Goal: Check status: Check status

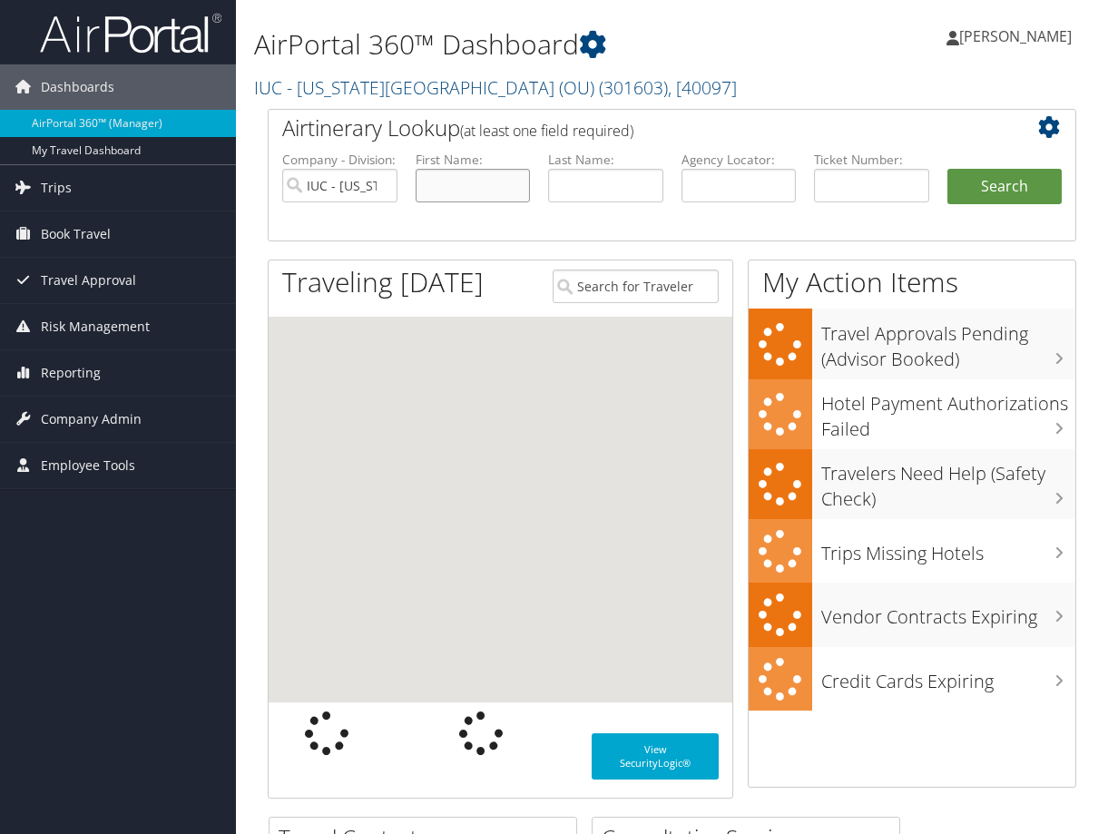
click at [452, 187] on input "text" at bounding box center [473, 186] width 115 height 34
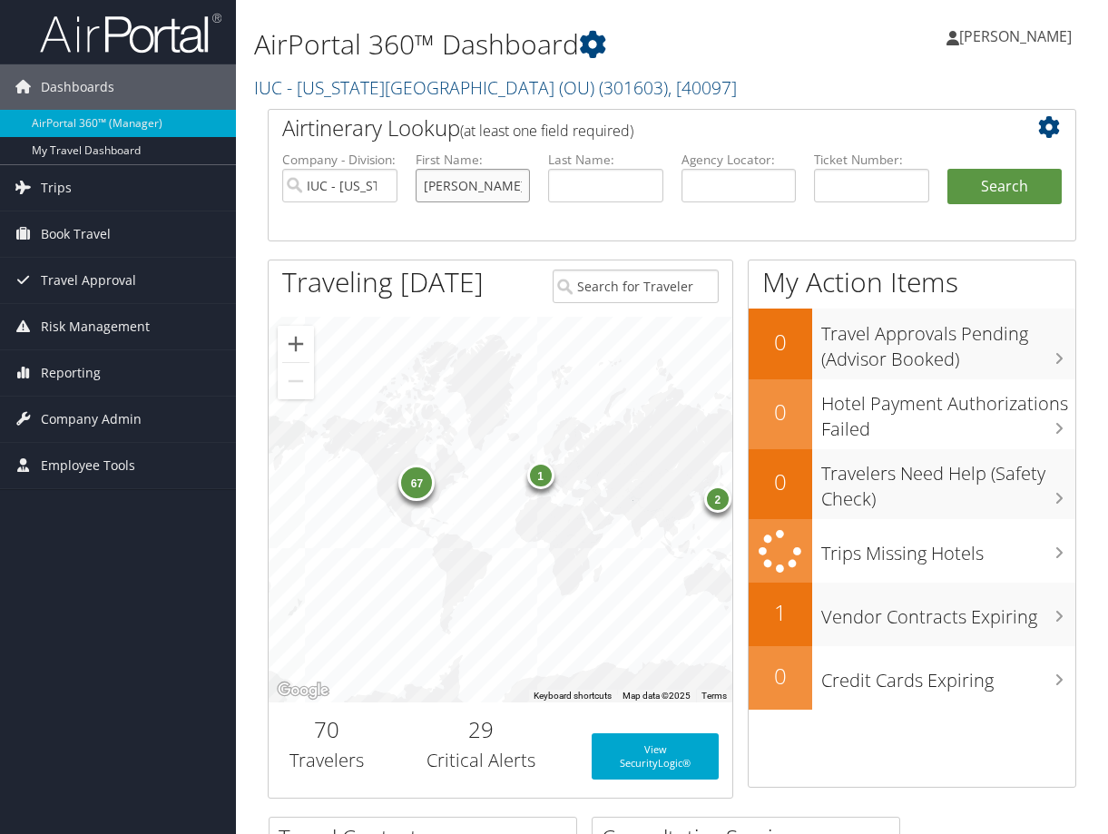
type input "[PERSON_NAME]"
type input "Masson"
click at [948, 169] on button "Search" at bounding box center [1005, 187] width 115 height 36
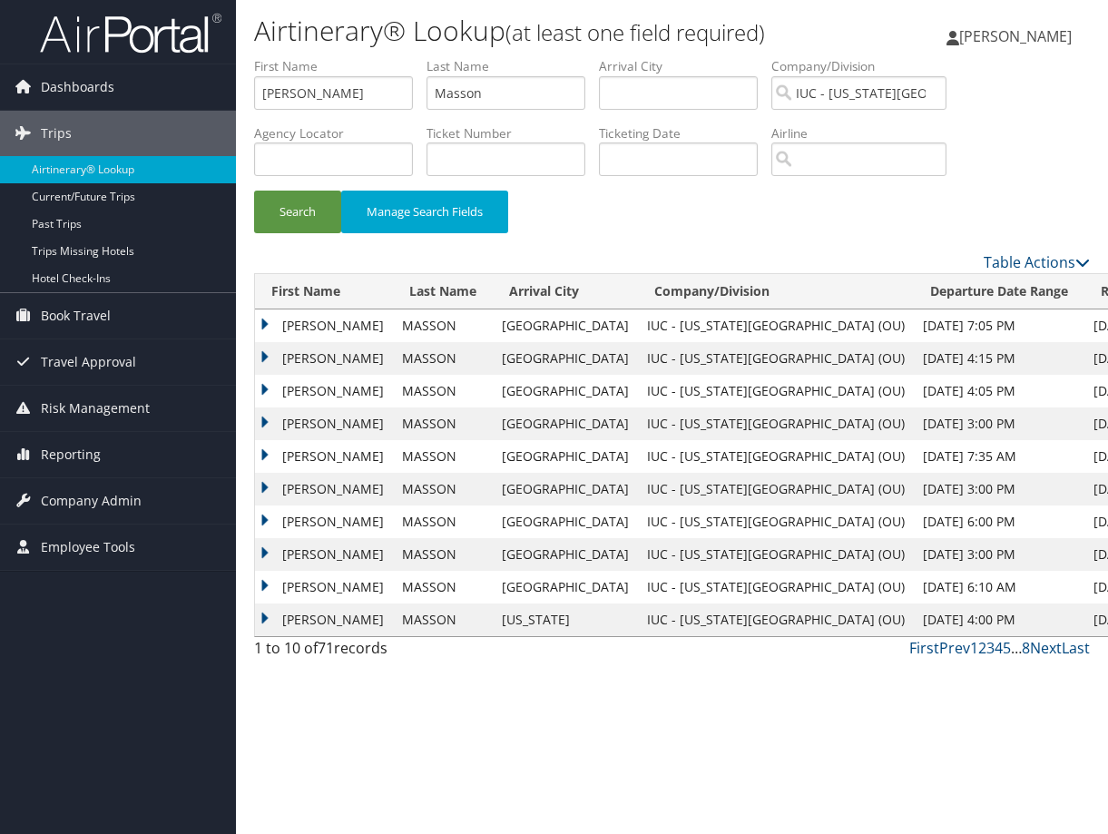
click at [265, 355] on td "ERIC" at bounding box center [324, 358] width 138 height 33
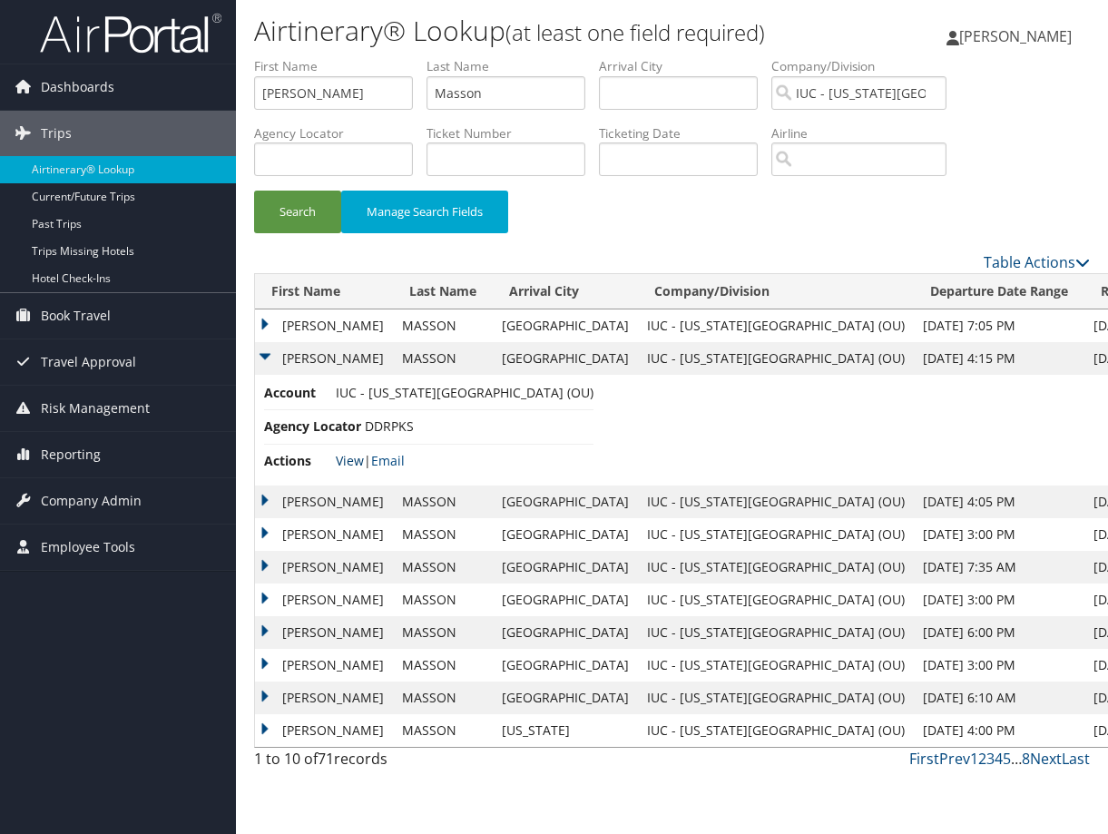
click at [340, 464] on link "View" at bounding box center [350, 460] width 28 height 17
click at [263, 354] on td "ERIC" at bounding box center [324, 358] width 138 height 33
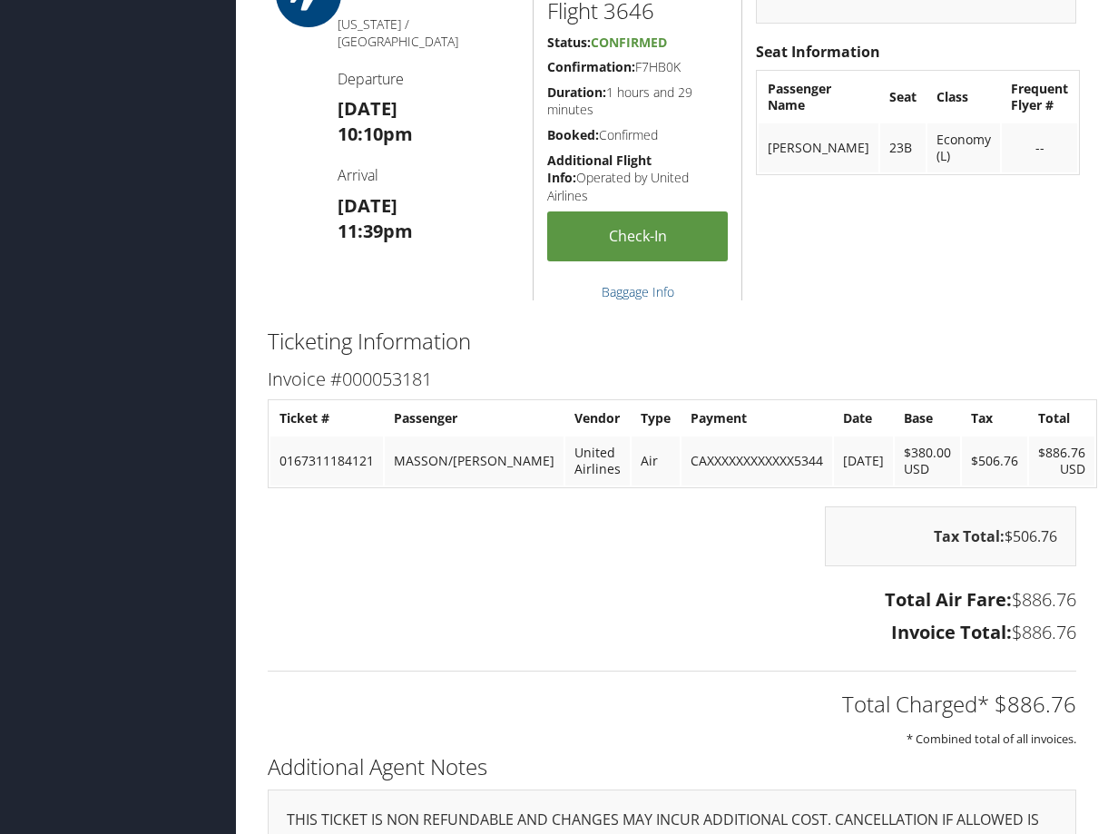
scroll to position [3065, 0]
